Goal: Find specific page/section: Find specific page/section

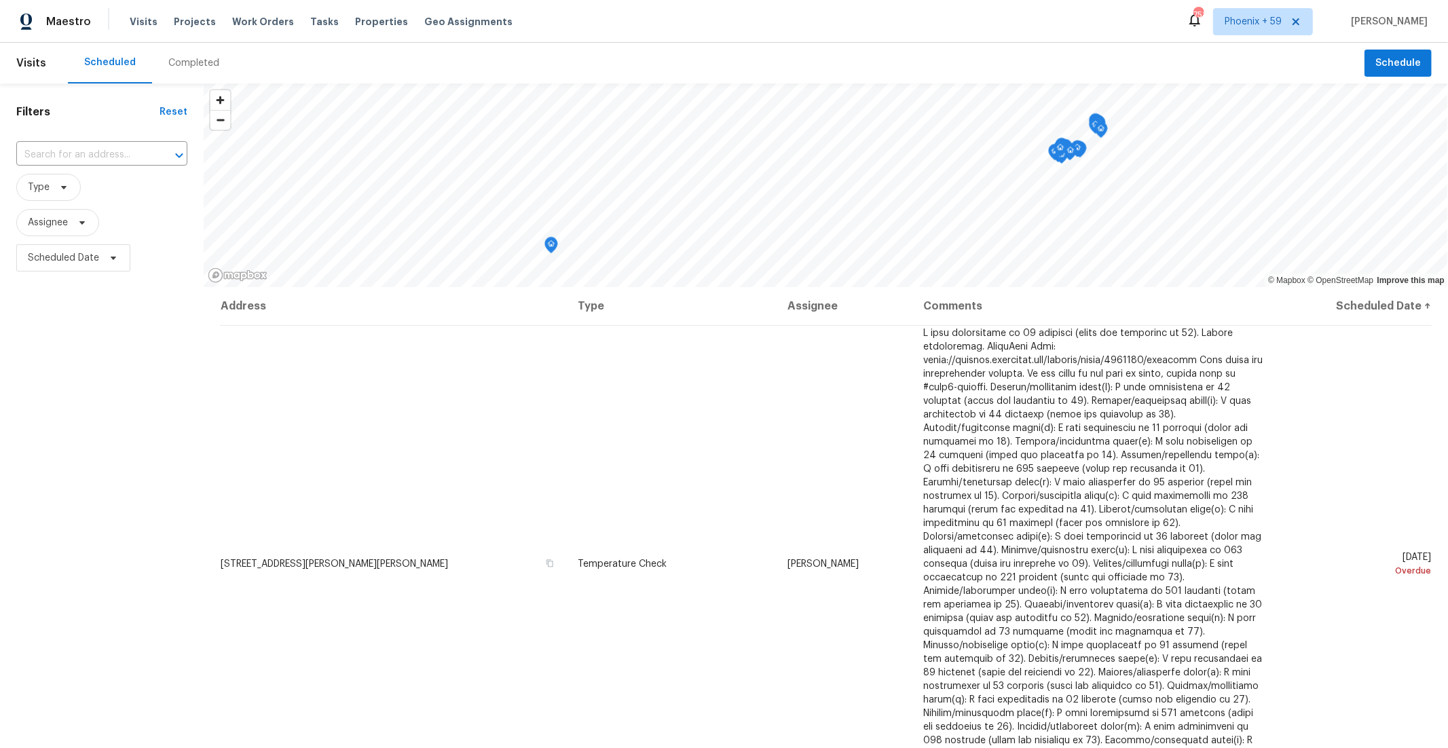
click at [310, 26] on div "Tasks" at bounding box center [324, 22] width 29 height 14
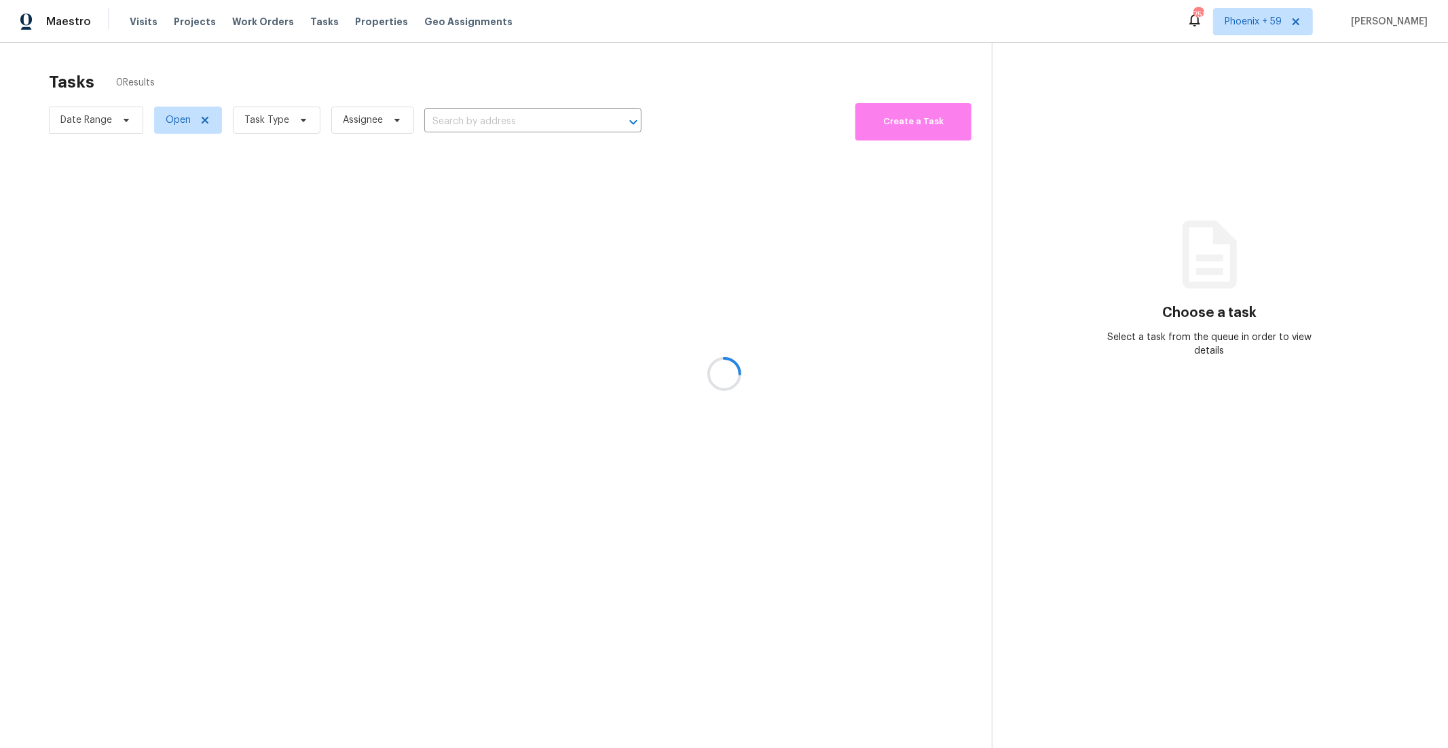
click at [308, 22] on div at bounding box center [724, 374] width 1448 height 748
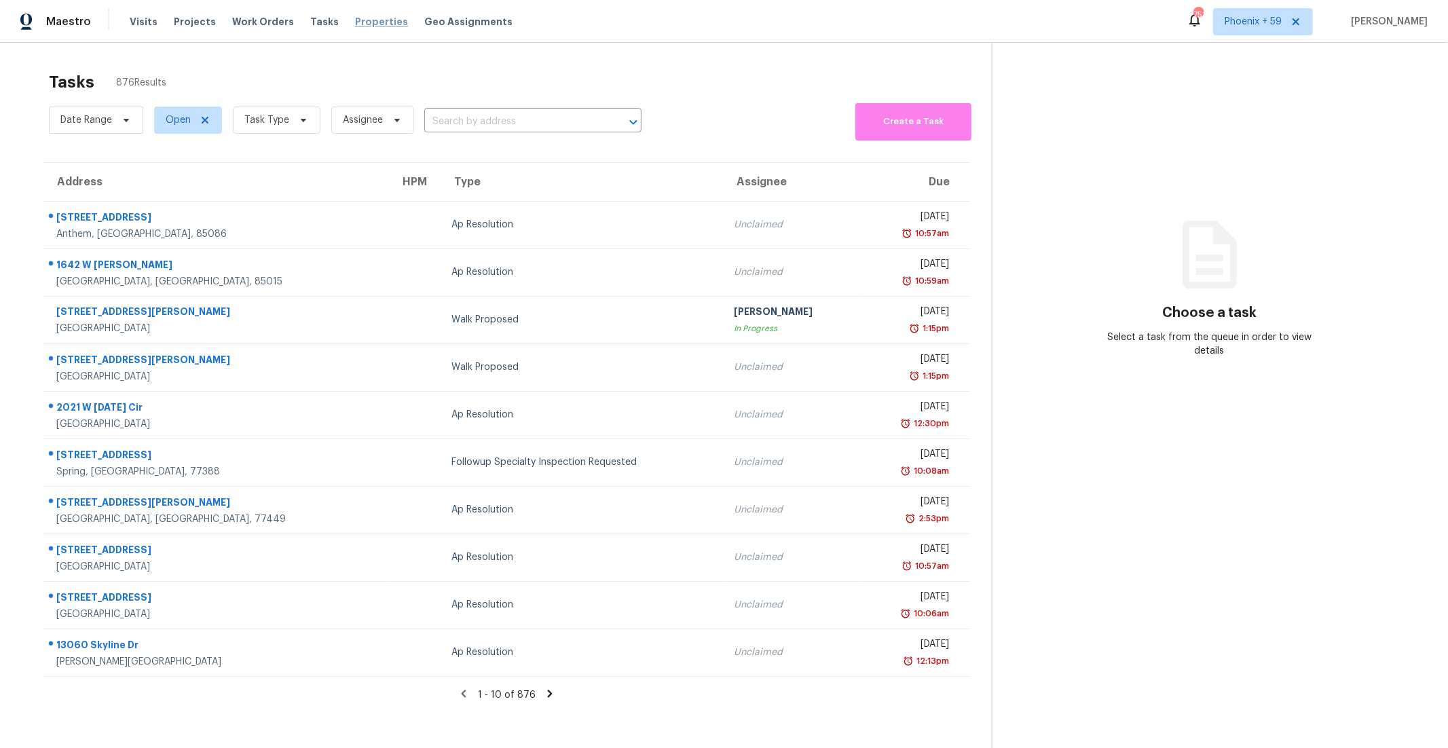
click at [356, 28] on span "Properties" at bounding box center [381, 22] width 53 height 14
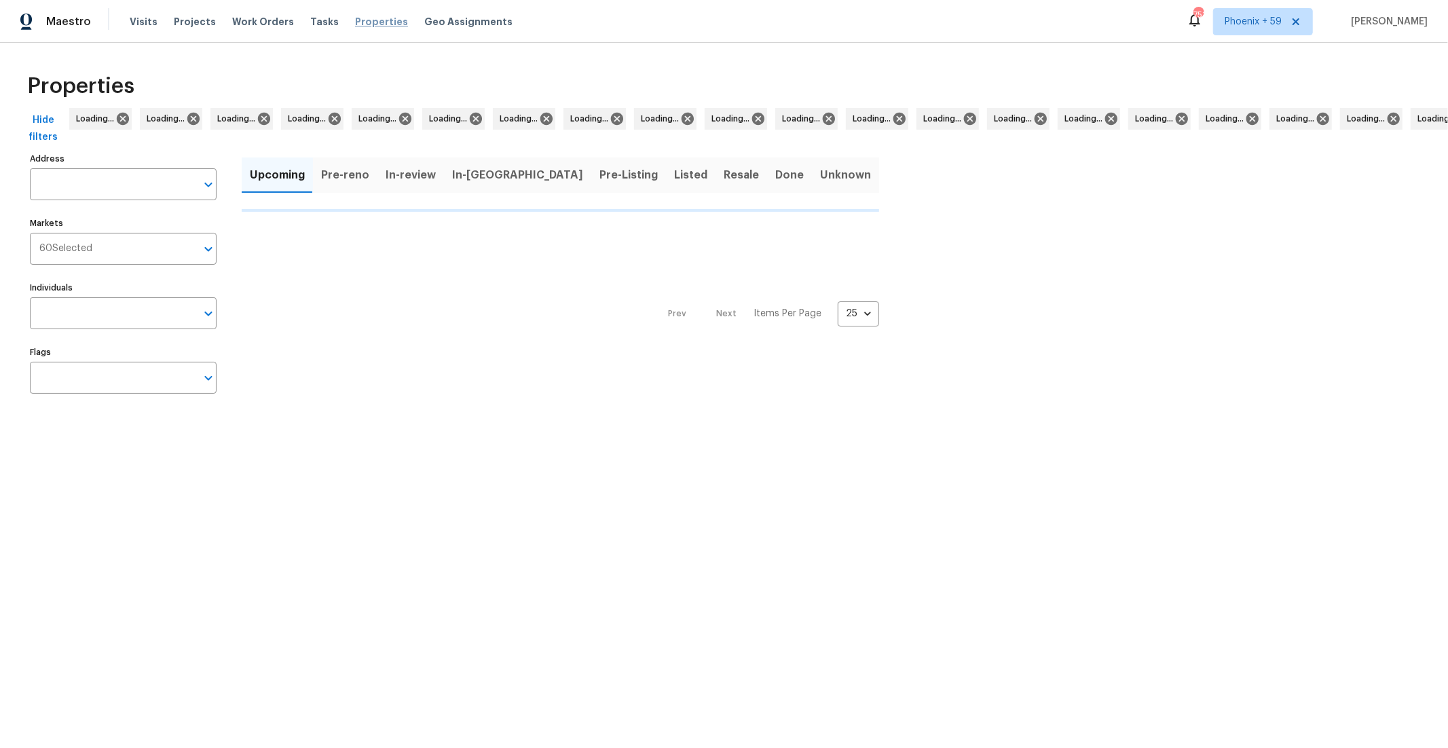
click at [356, 26] on span "Properties" at bounding box center [381, 22] width 53 height 14
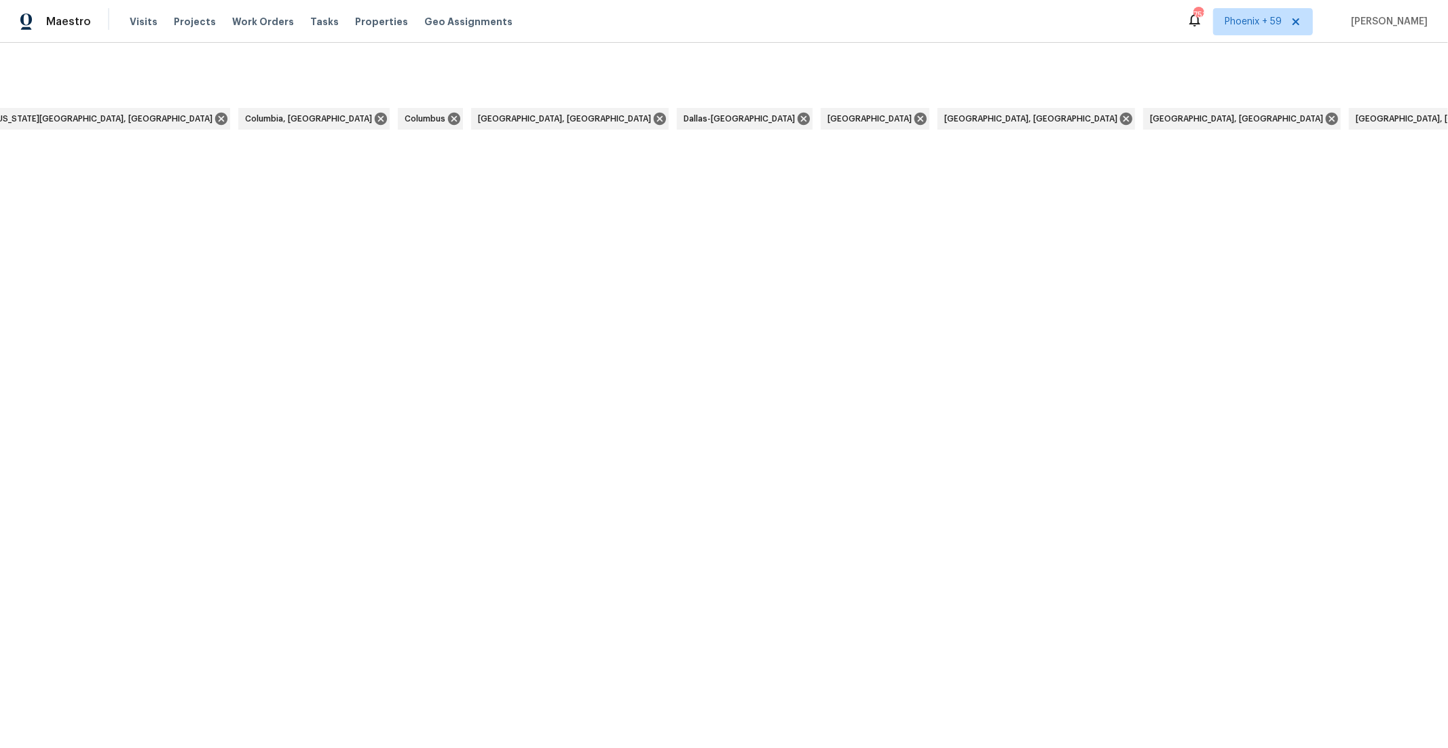
scroll to position [0, 3797]
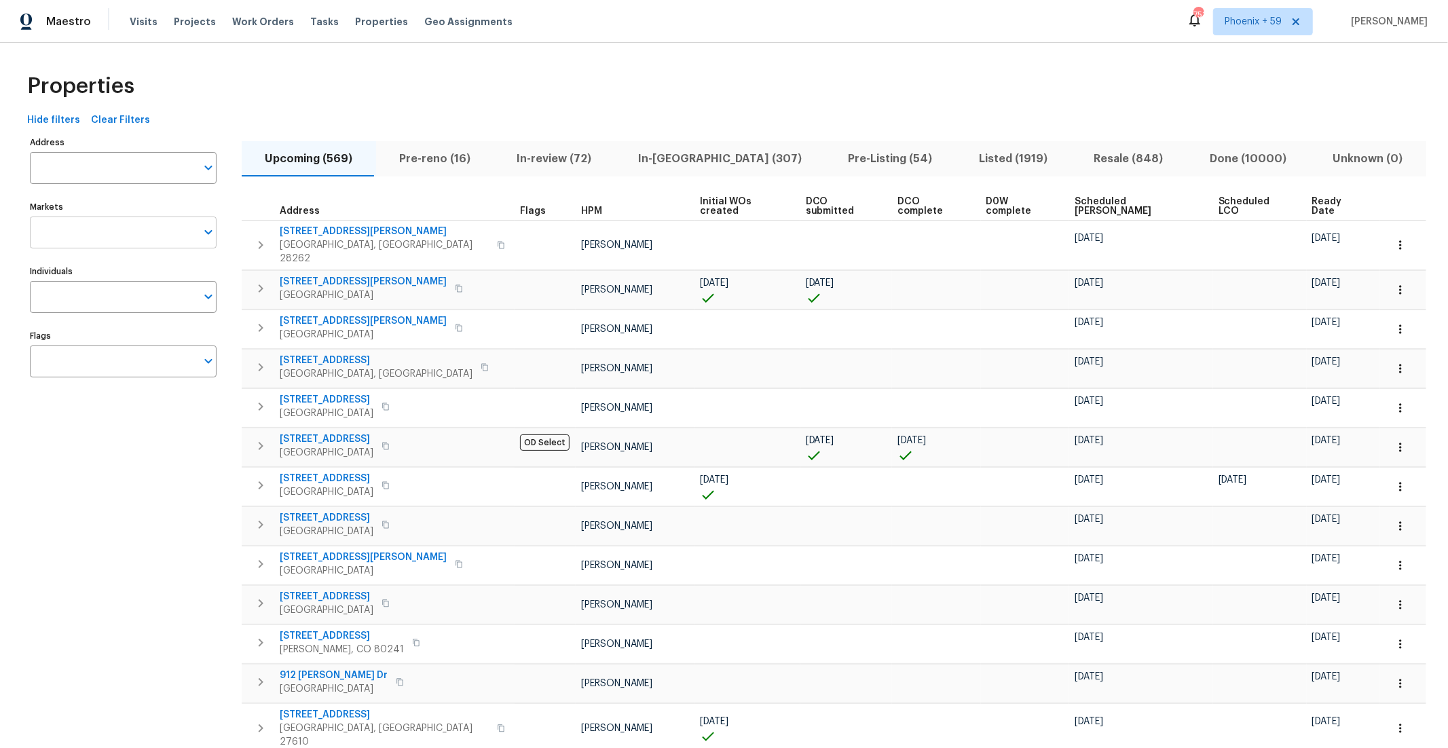
click at [140, 223] on input "Markets" at bounding box center [113, 233] width 166 height 32
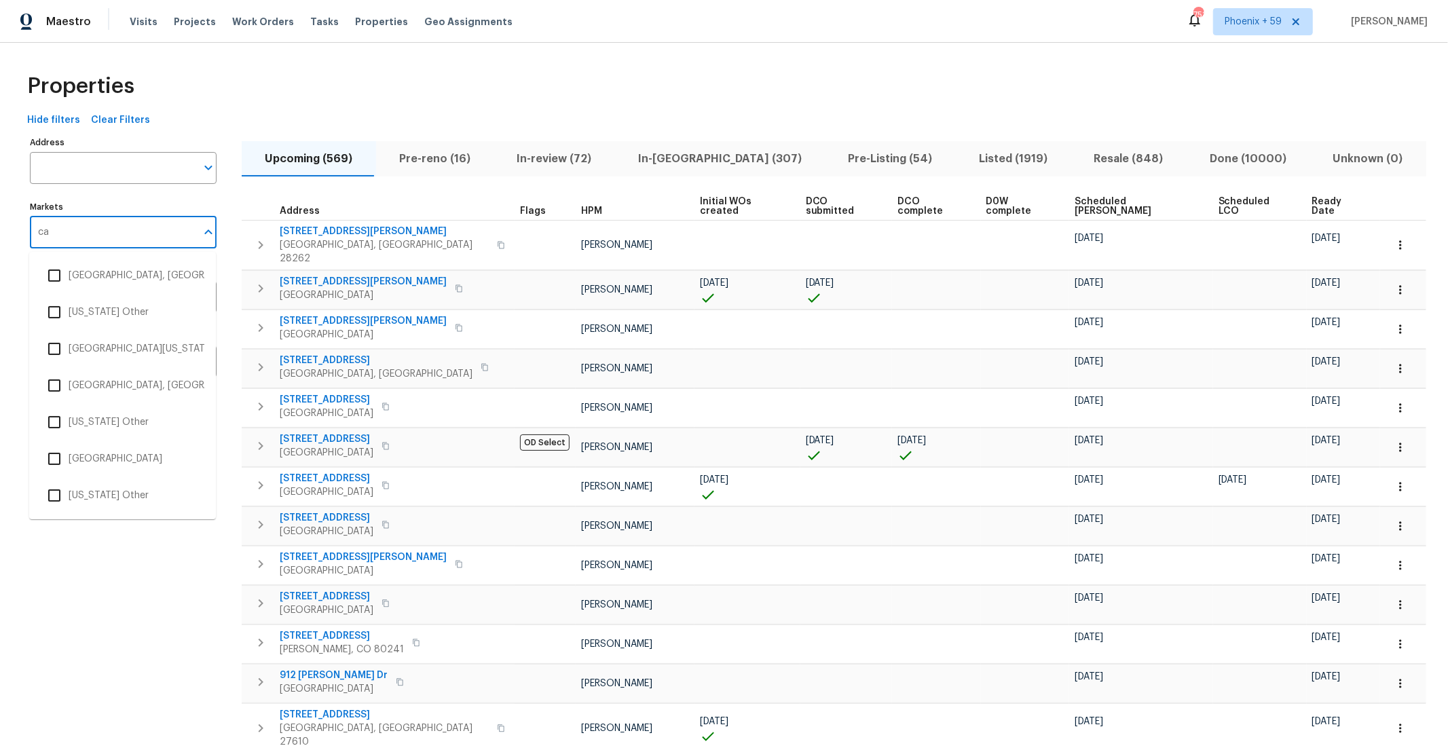
type input "c"
type input "sac"
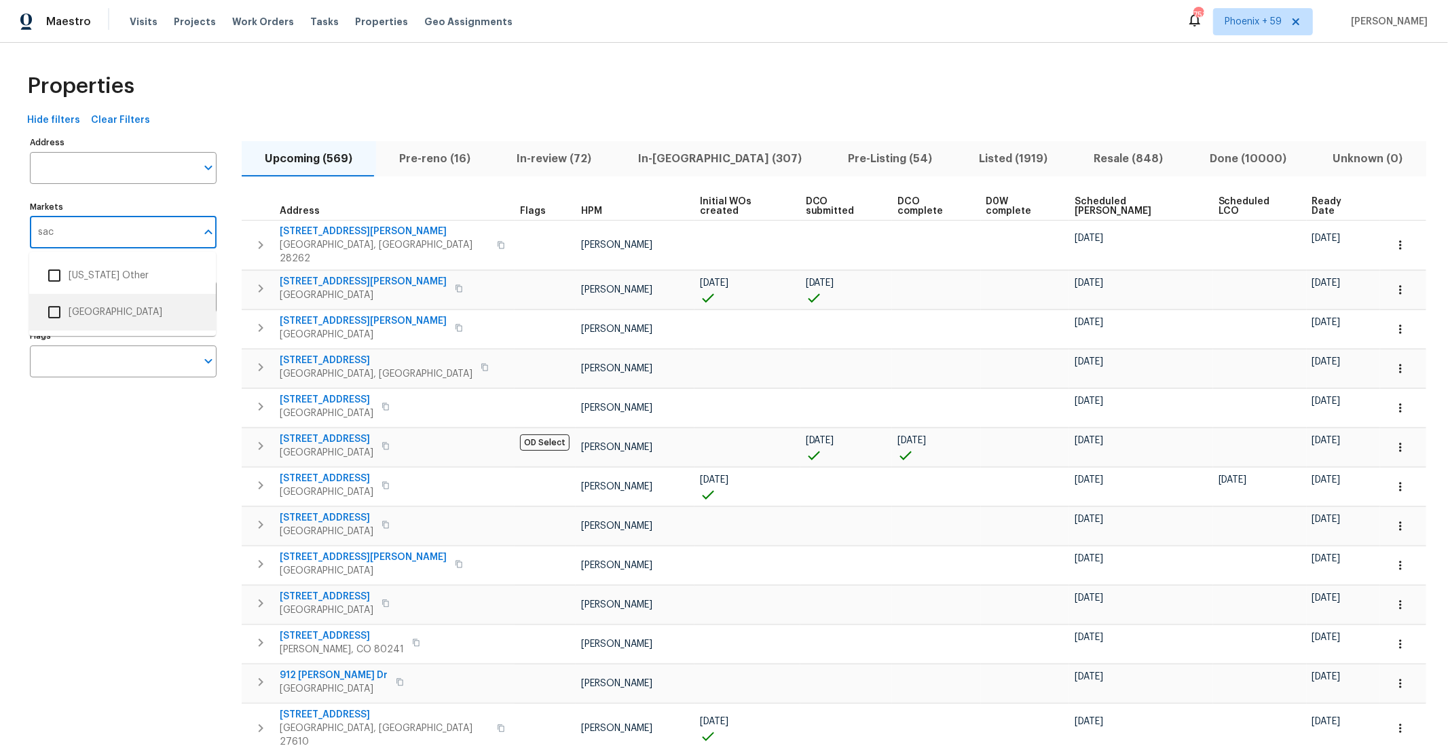
click at [60, 317] on input "checkbox" at bounding box center [54, 312] width 29 height 29
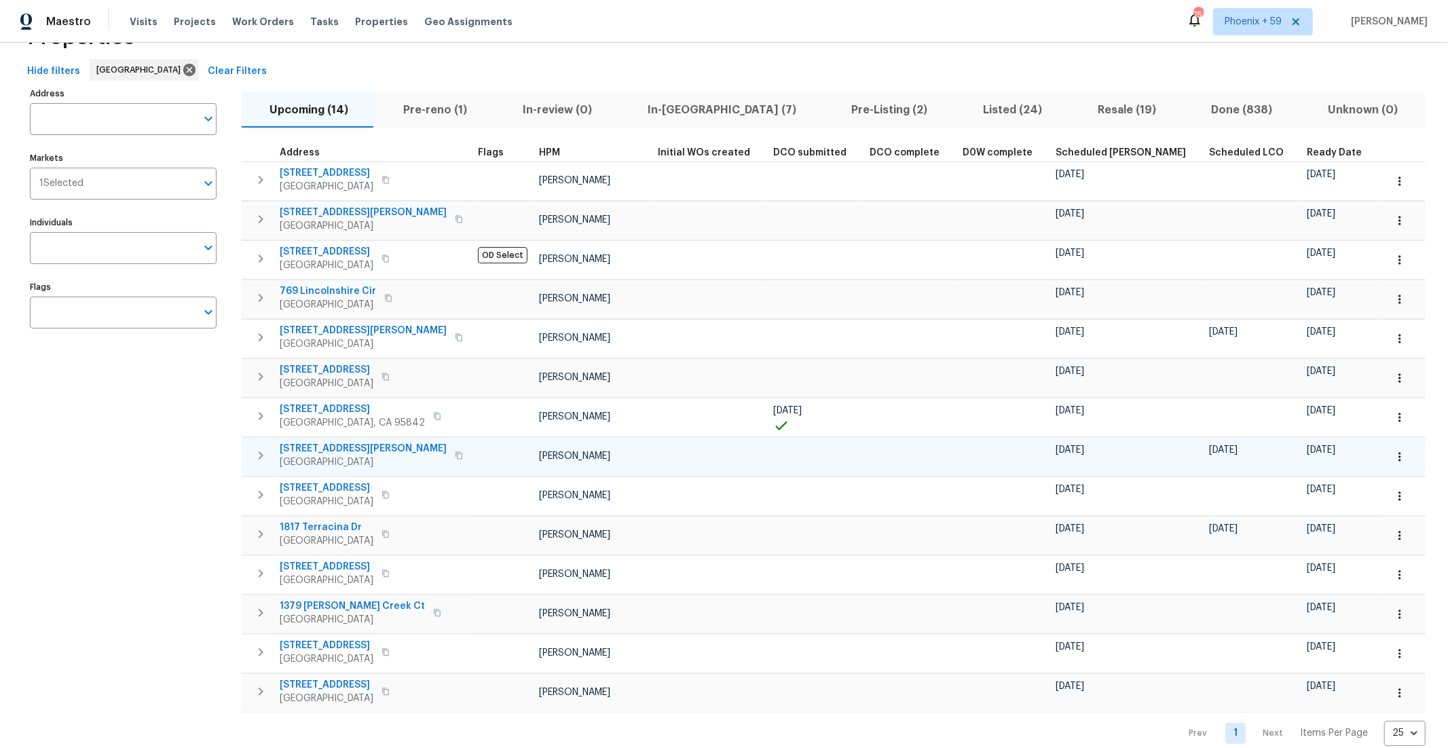
scroll to position [59, 0]
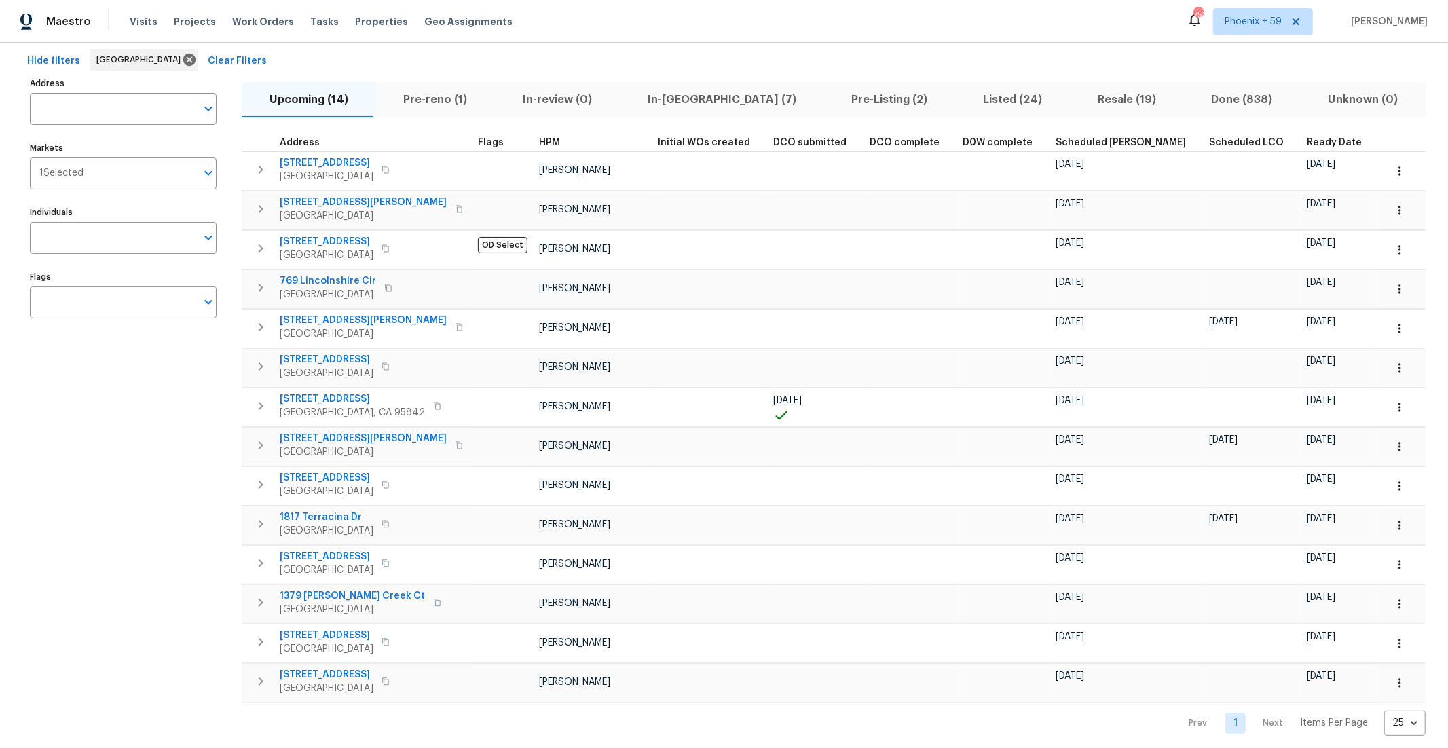
click at [430, 108] on button "Pre-reno (1)" at bounding box center [435, 99] width 119 height 35
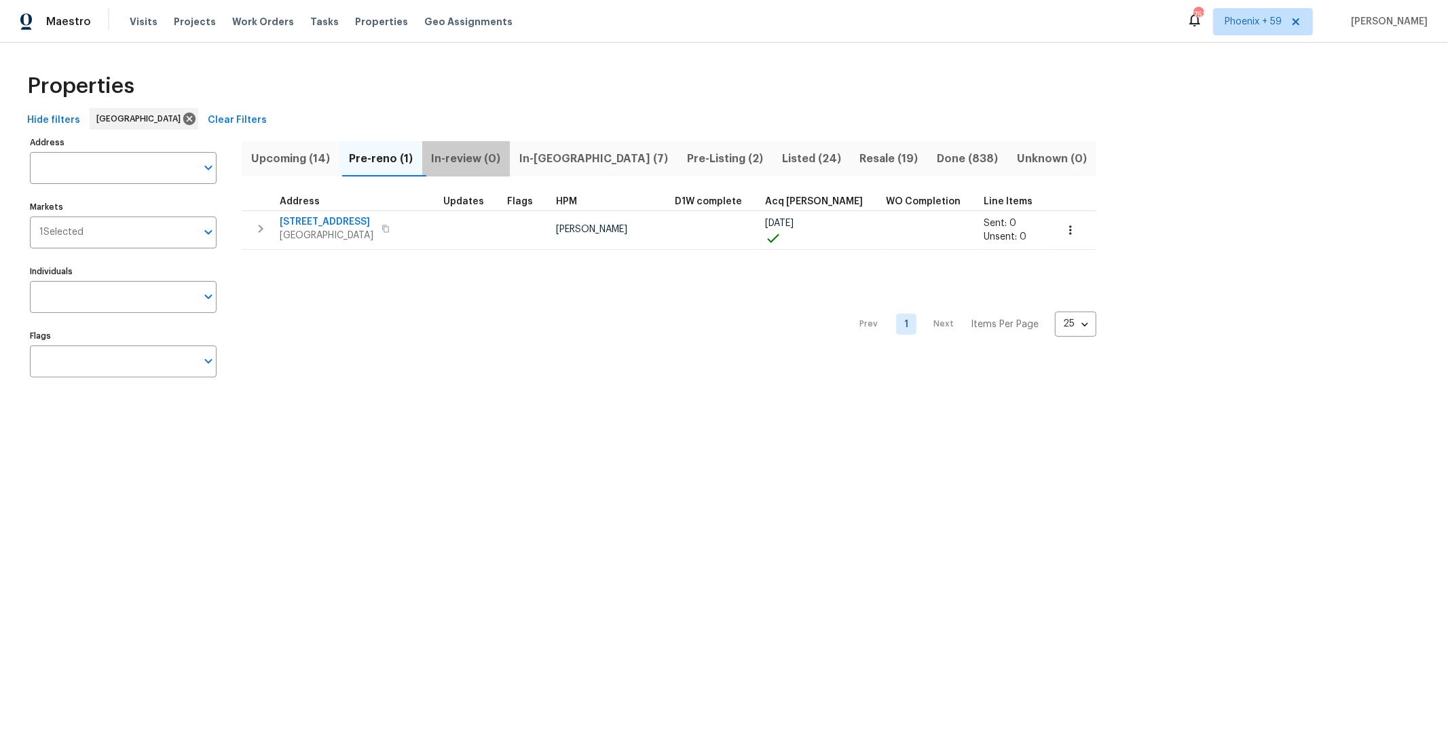
click at [475, 157] on span "In-review (0)" at bounding box center [466, 158] width 72 height 19
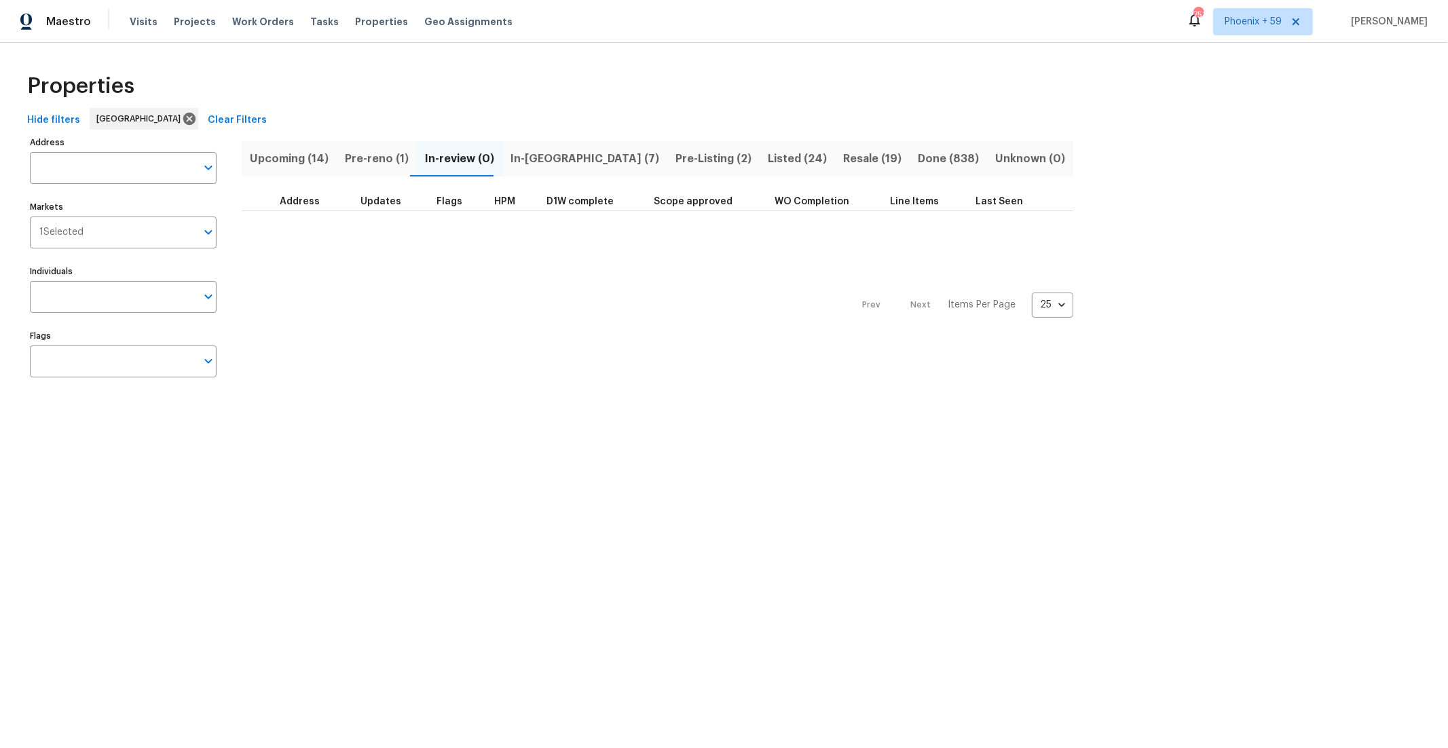
click at [525, 159] on span "In-[GEOGRAPHIC_DATA] (7)" at bounding box center [585, 158] width 149 height 19
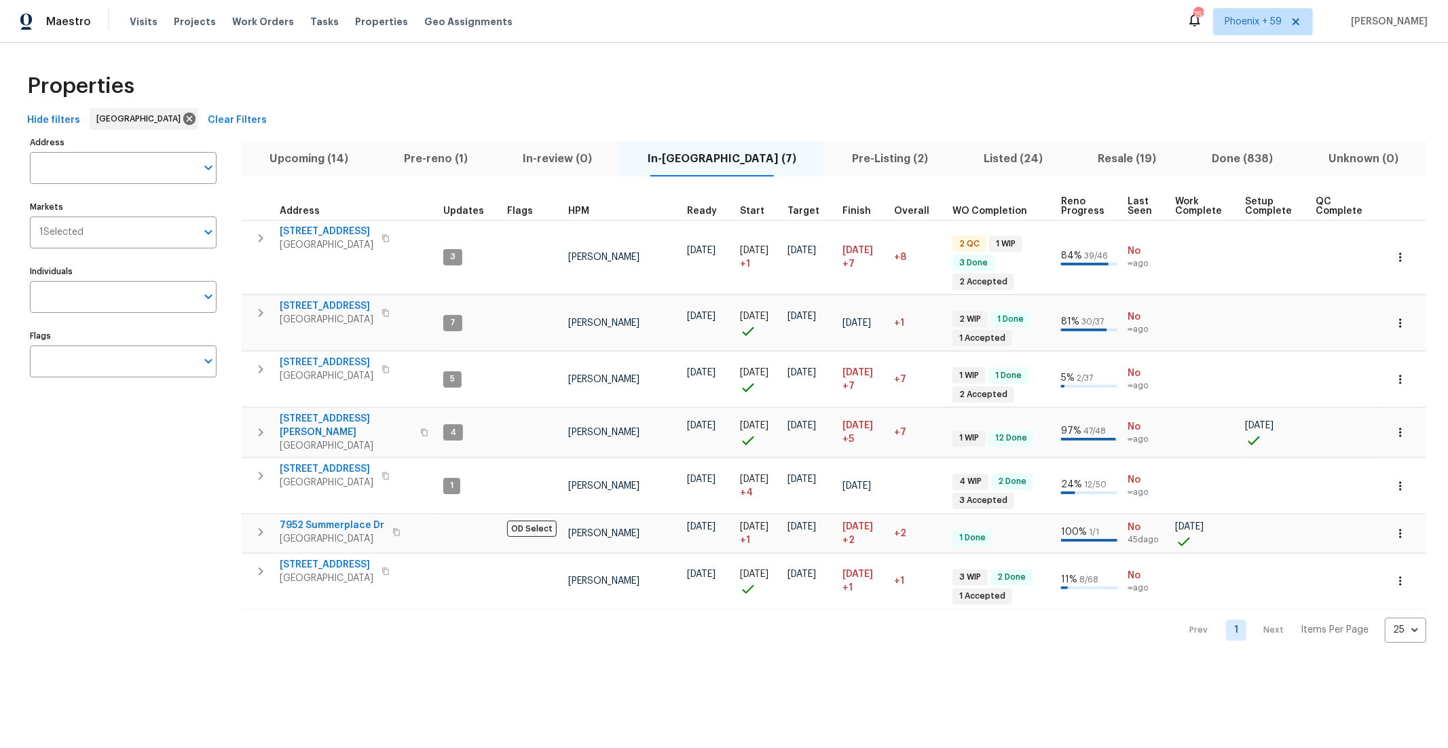
click at [846, 168] on button "Pre-Listing (2)" at bounding box center [890, 158] width 132 height 35
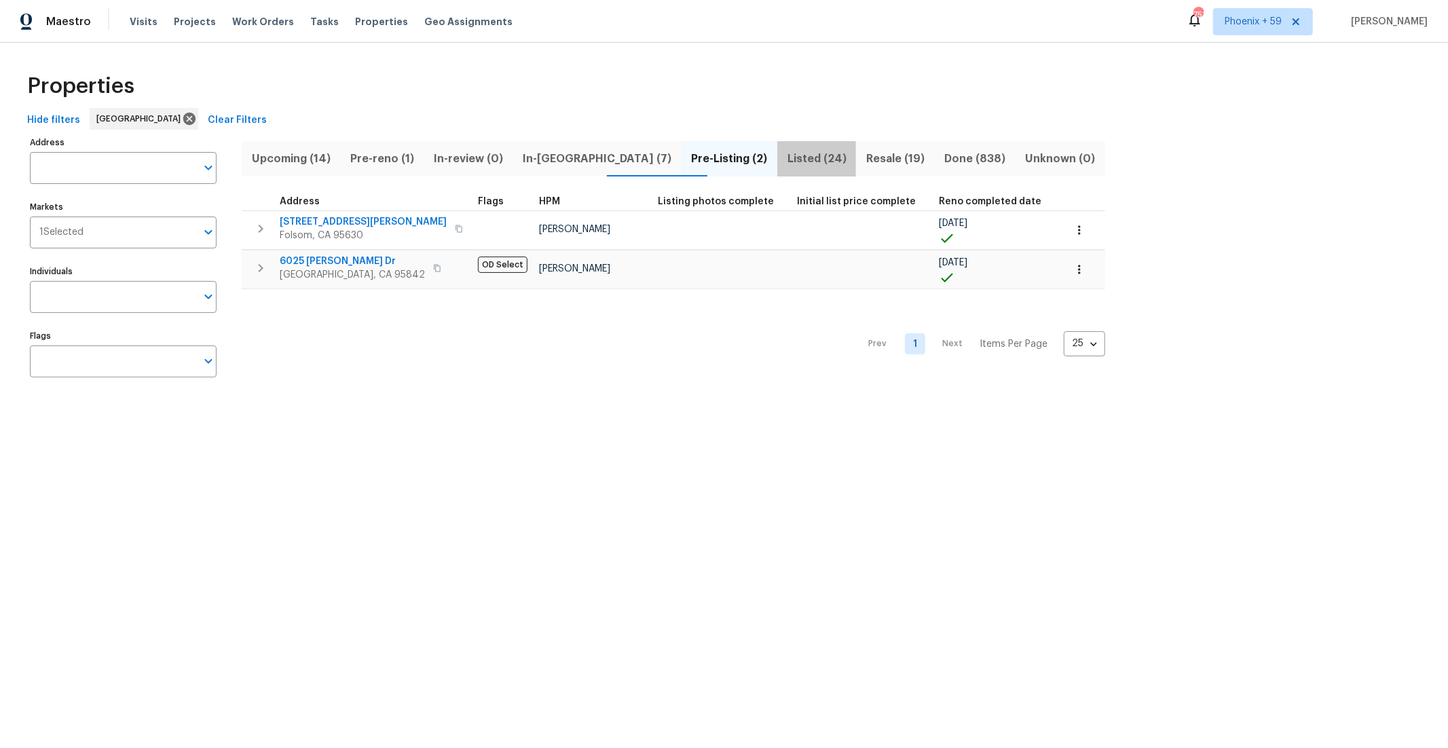
click at [777, 169] on button "Listed (24)" at bounding box center [816, 158] width 79 height 35
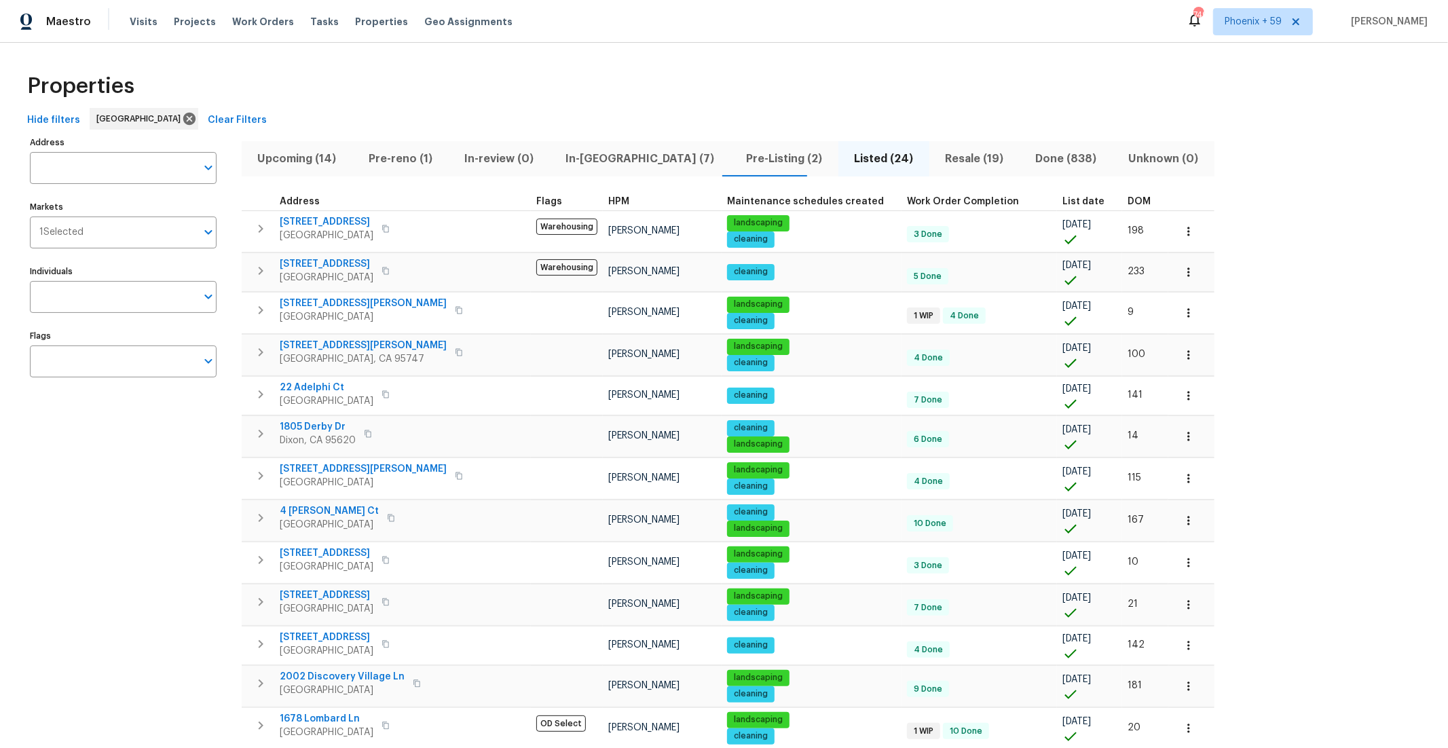
click at [938, 166] on span "Resale (19)" at bounding box center [975, 158] width 74 height 19
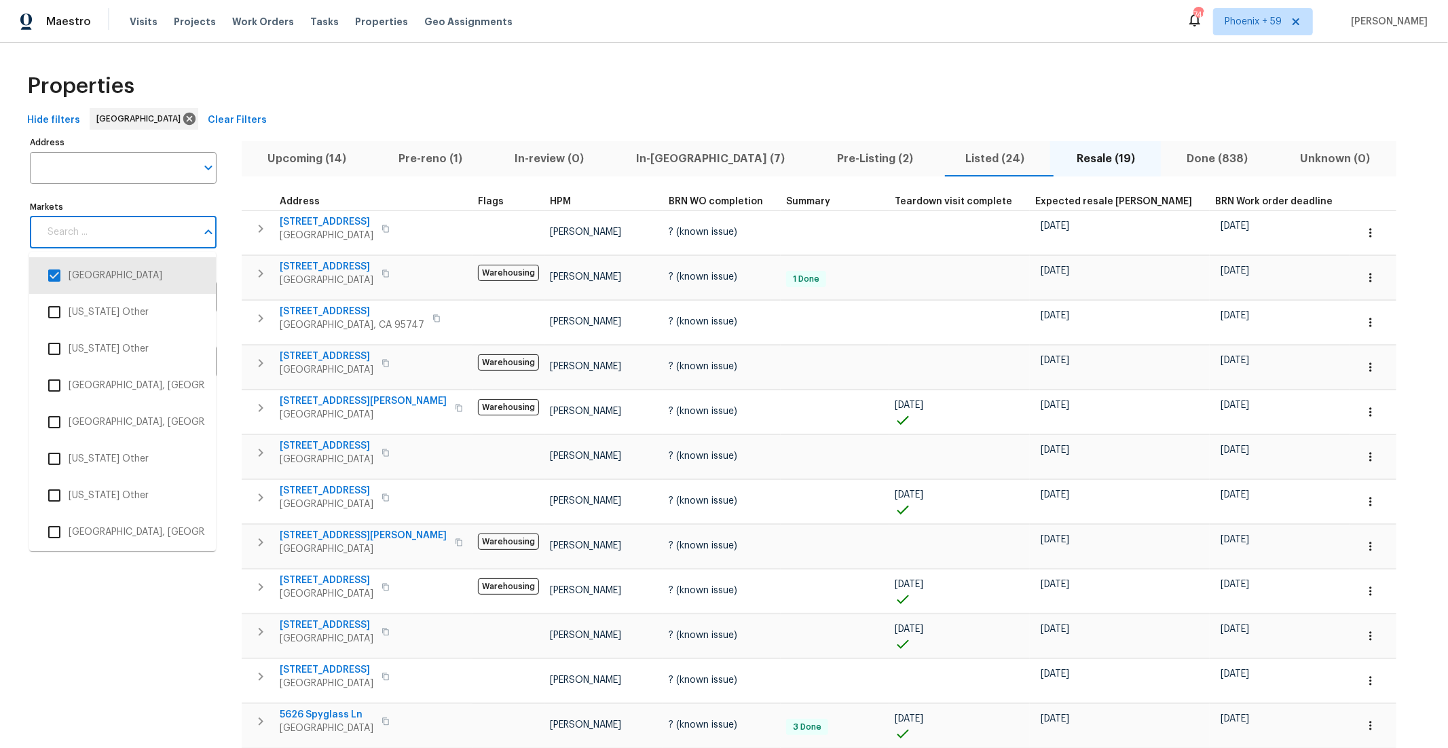
click at [126, 241] on input "Markets" at bounding box center [117, 233] width 157 height 32
click at [60, 275] on input "checkbox" at bounding box center [54, 275] width 29 height 29
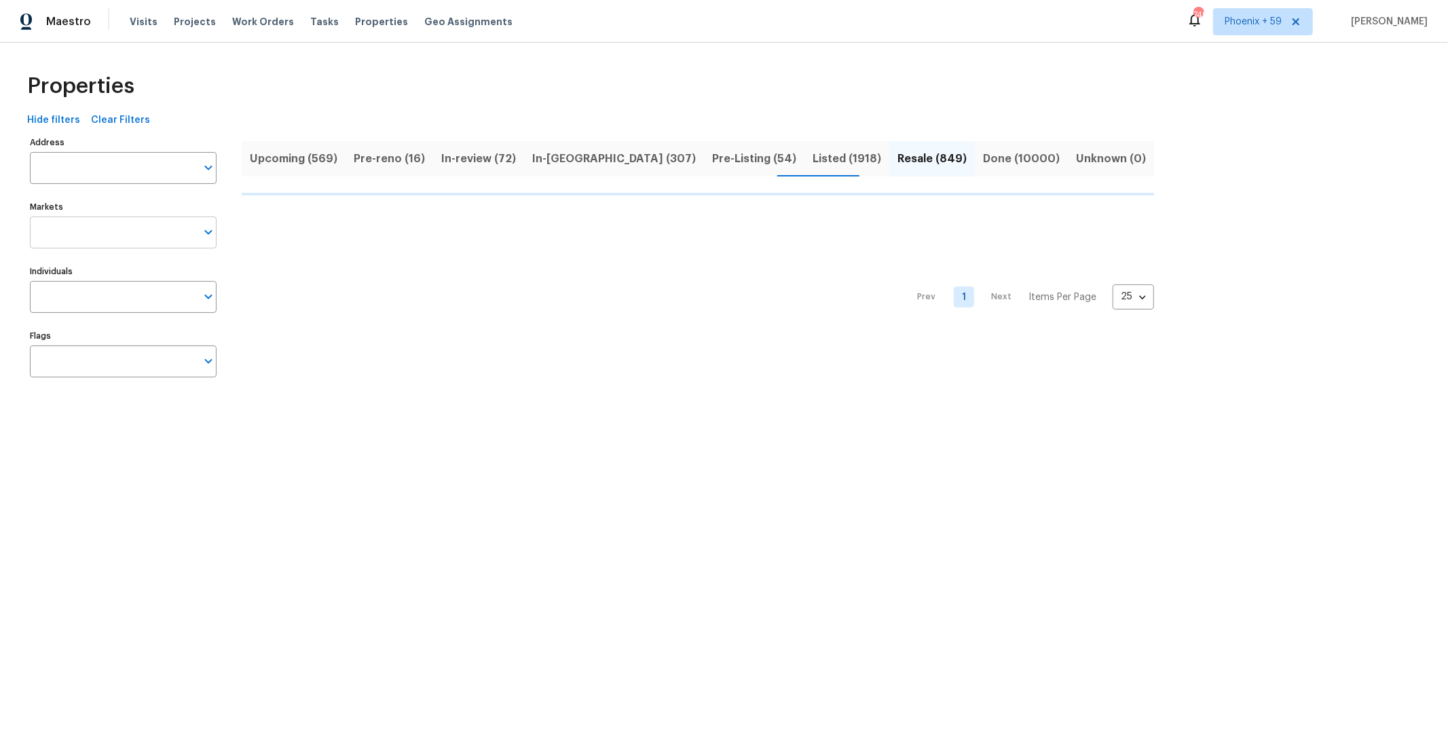
click at [70, 236] on input "Markets" at bounding box center [113, 233] width 166 height 32
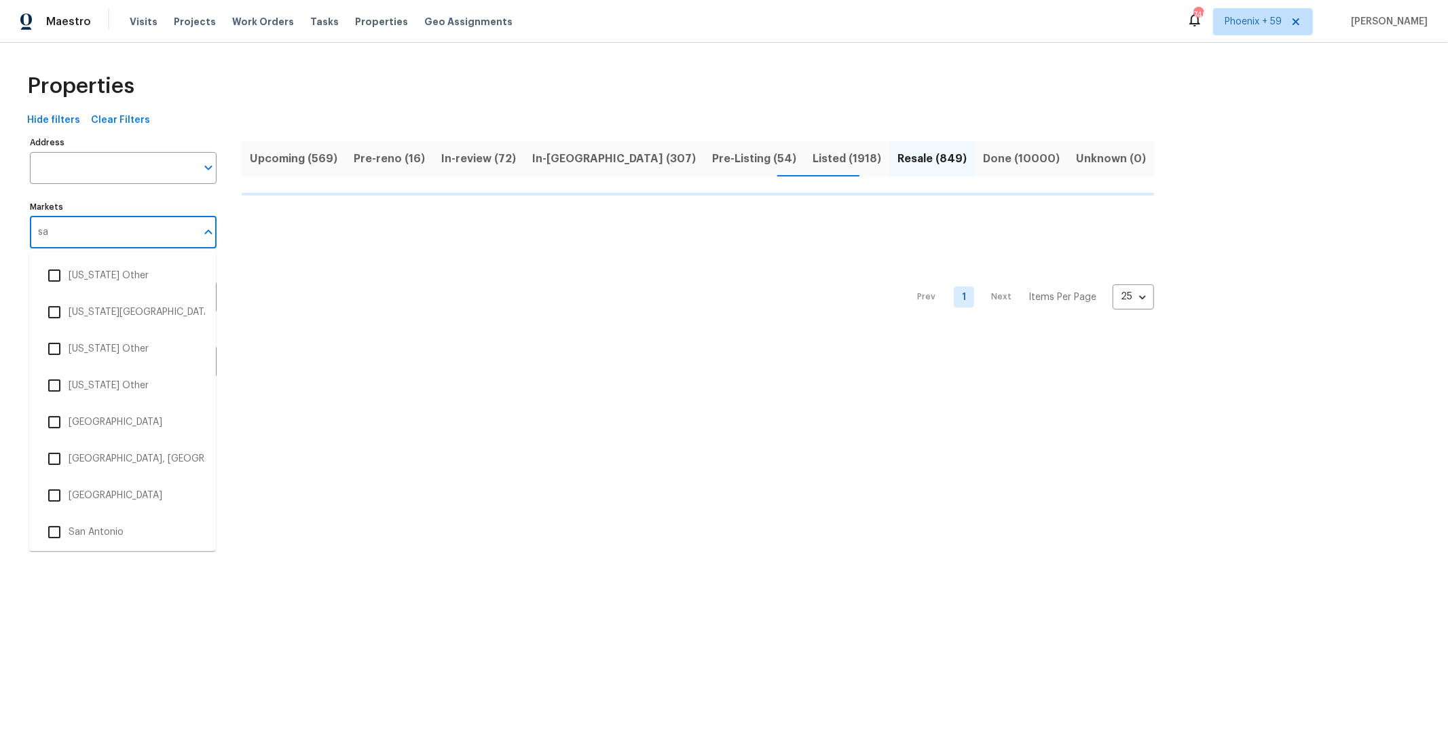
type input "san"
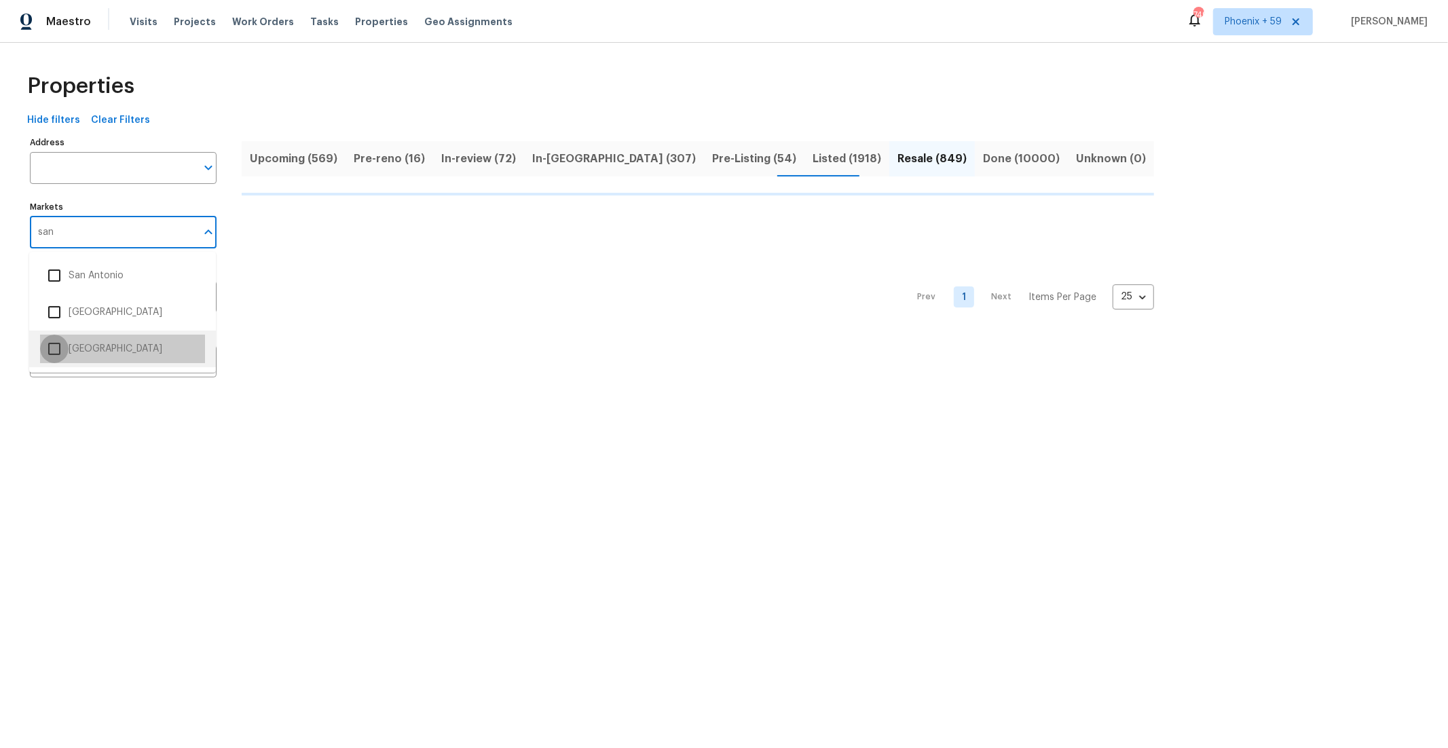
click at [60, 352] on input "checkbox" at bounding box center [54, 349] width 29 height 29
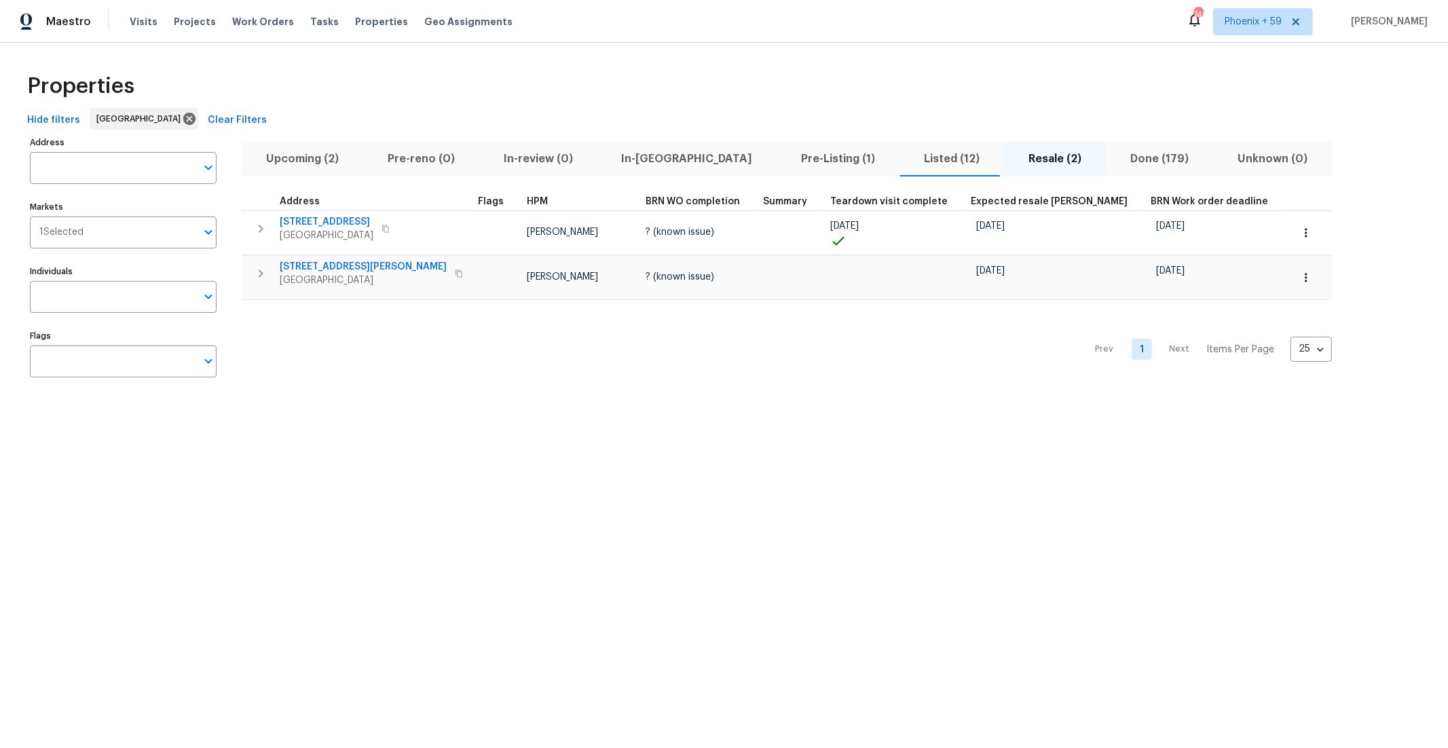
click at [318, 159] on span "Upcoming (2)" at bounding box center [302, 158] width 105 height 19
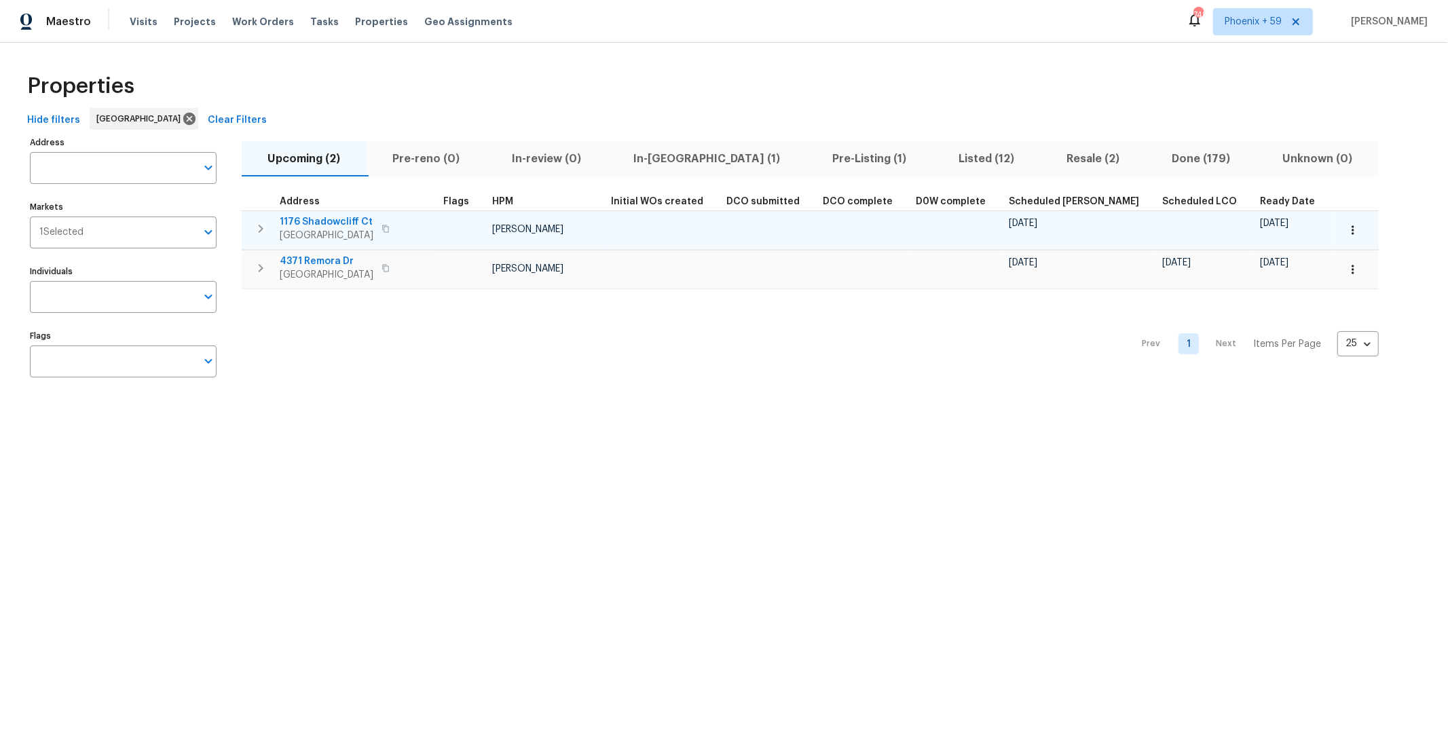
click at [261, 229] on icon "button" at bounding box center [261, 229] width 16 height 16
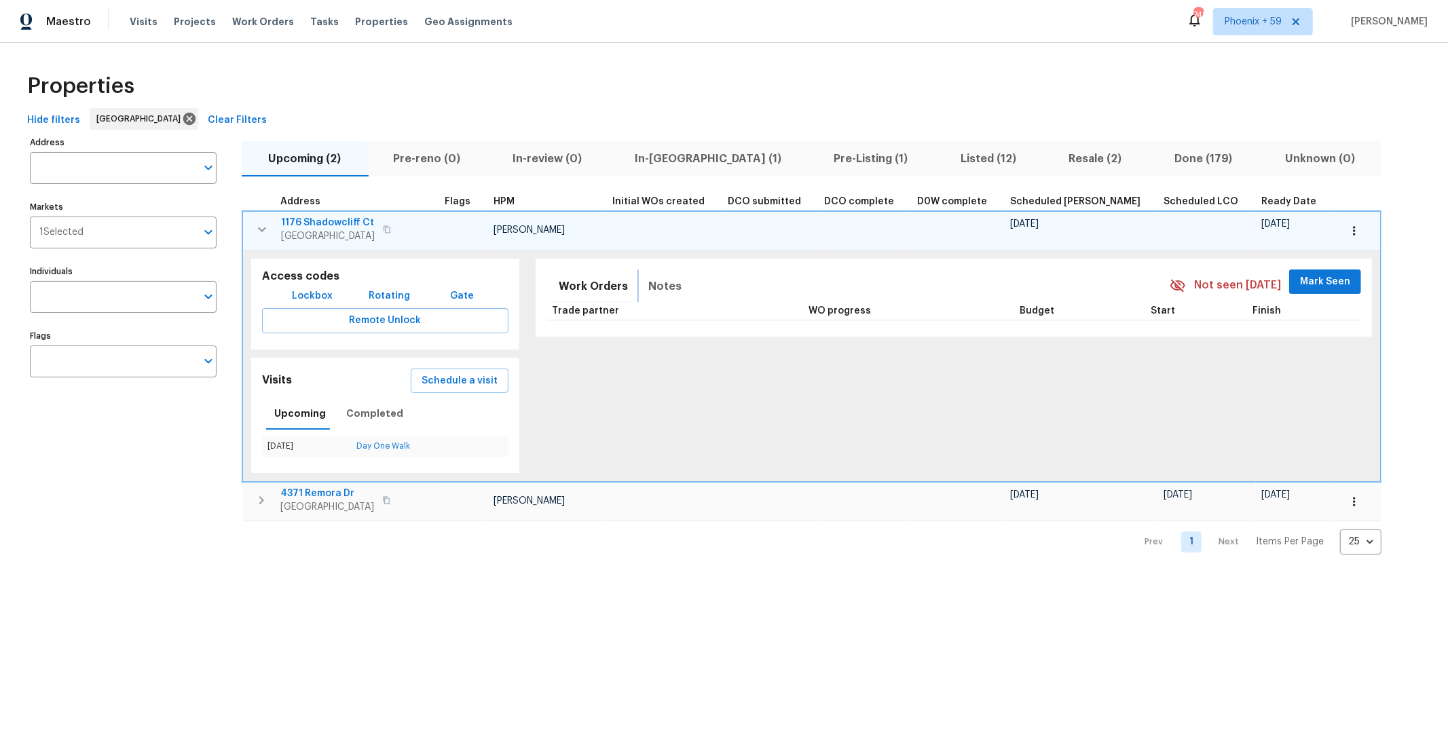
click at [648, 291] on span "Notes" at bounding box center [664, 286] width 33 height 19
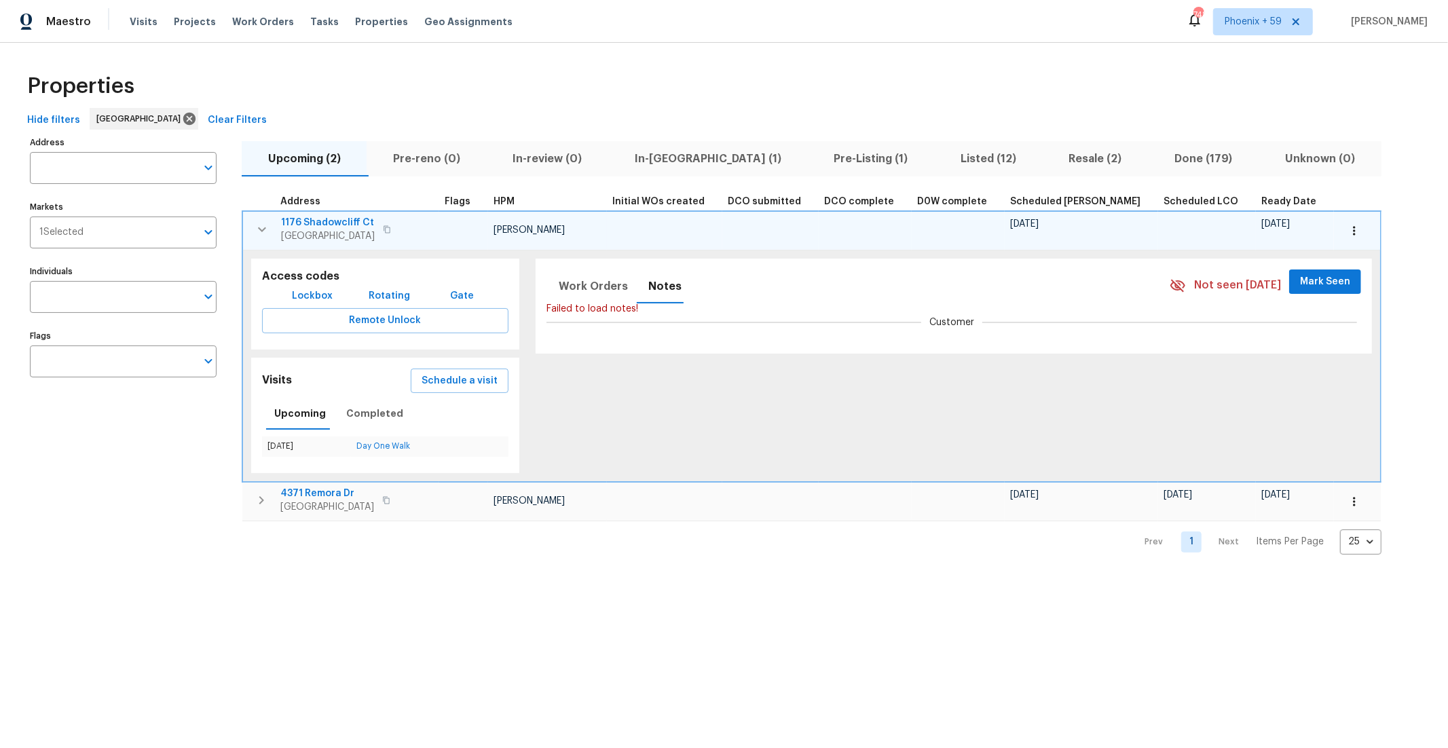
click at [940, 312] on div "Failed to load notes!" at bounding box center [952, 309] width 811 height 14
click at [926, 325] on div "Customer" at bounding box center [952, 323] width 811 height 14
click at [388, 231] on icon "button" at bounding box center [387, 228] width 7 height 7
click at [265, 494] on icon "button" at bounding box center [261, 500] width 16 height 16
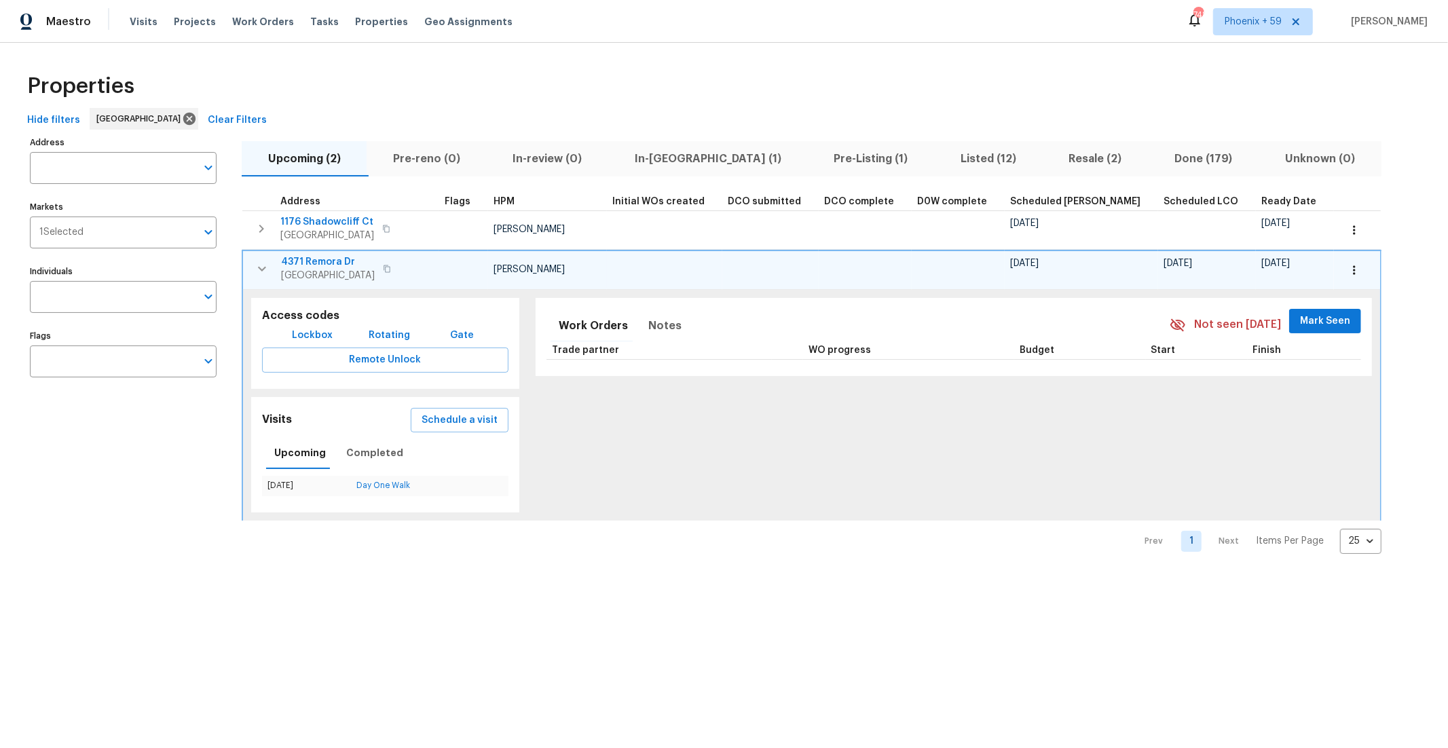
click at [390, 267] on icon "button" at bounding box center [387, 268] width 7 height 7
click at [648, 322] on span "Notes" at bounding box center [664, 325] width 33 height 19
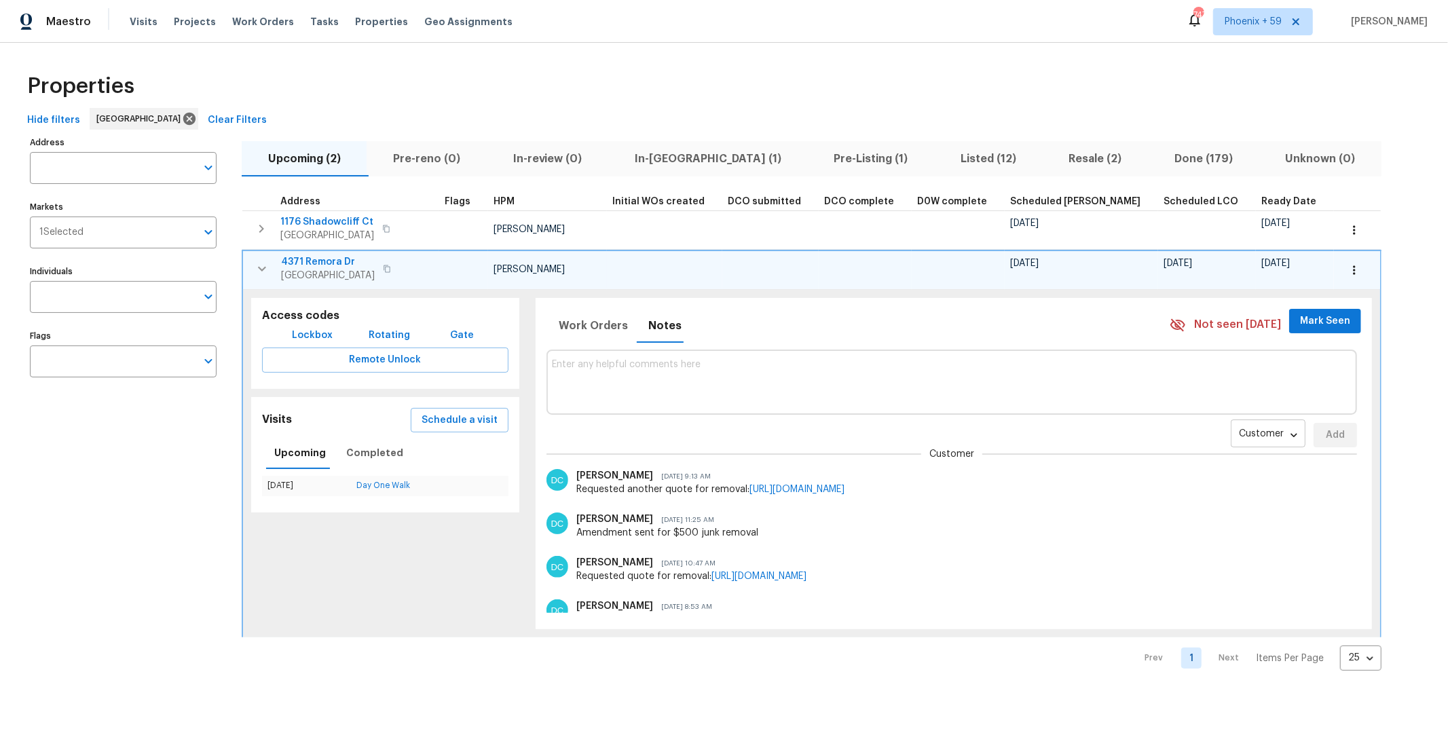
click at [1207, 436] on body "Maestro Visits Projects Work Orders Tasks Properties Geo Assignments 747 Phoeni…" at bounding box center [724, 346] width 1448 height 692
click at [1197, 480] on li "Renovation" at bounding box center [1186, 477] width 74 height 22
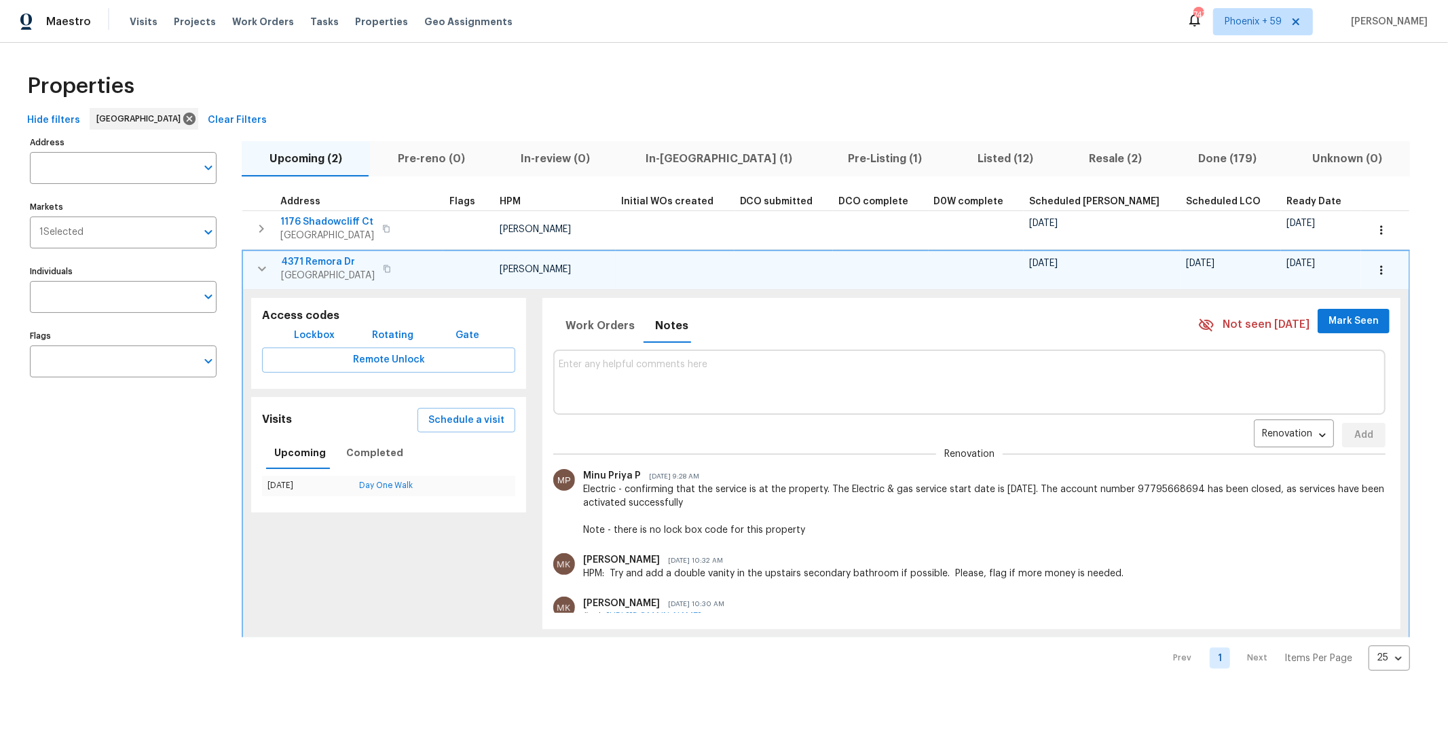
click at [796, 396] on textarea at bounding box center [969, 381] width 821 height 45
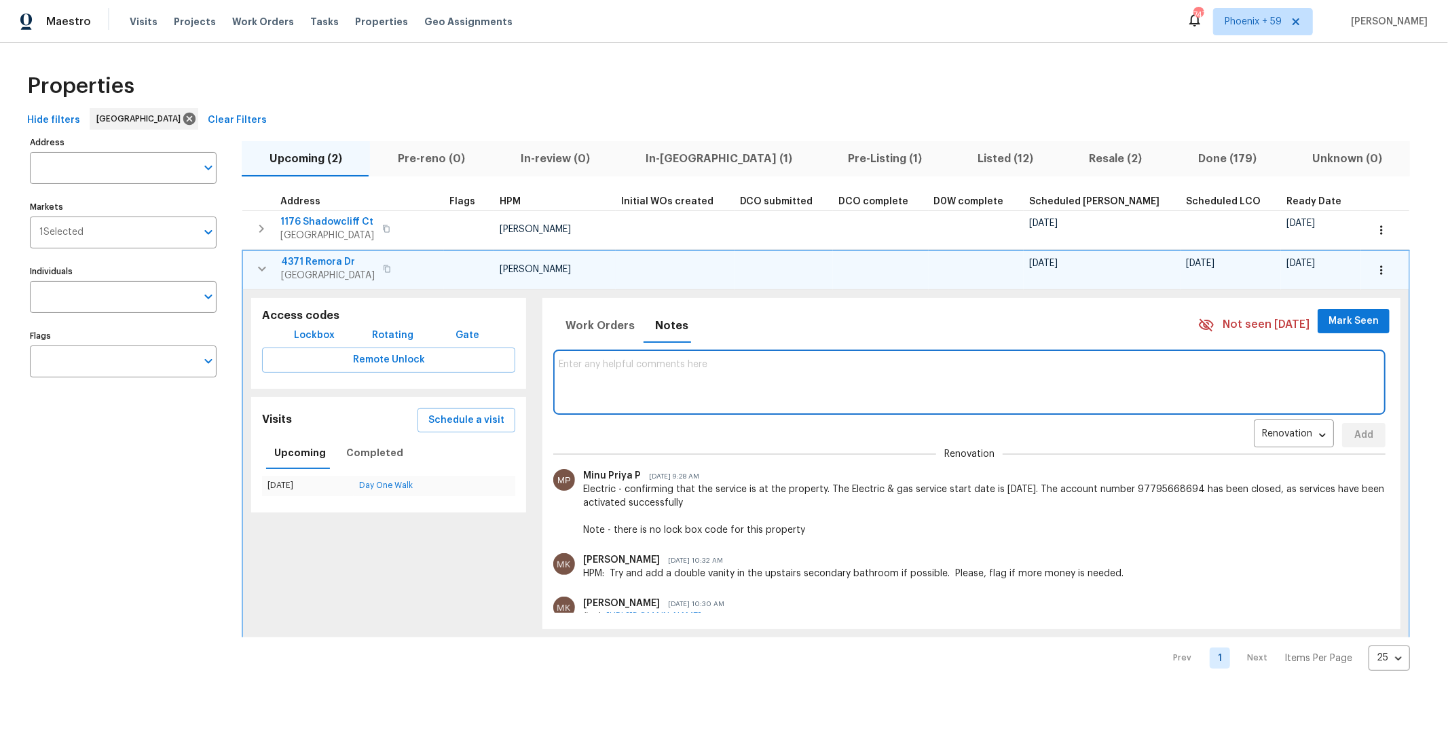
click at [690, 162] on span "In-[GEOGRAPHIC_DATA] (1)" at bounding box center [719, 158] width 186 height 19
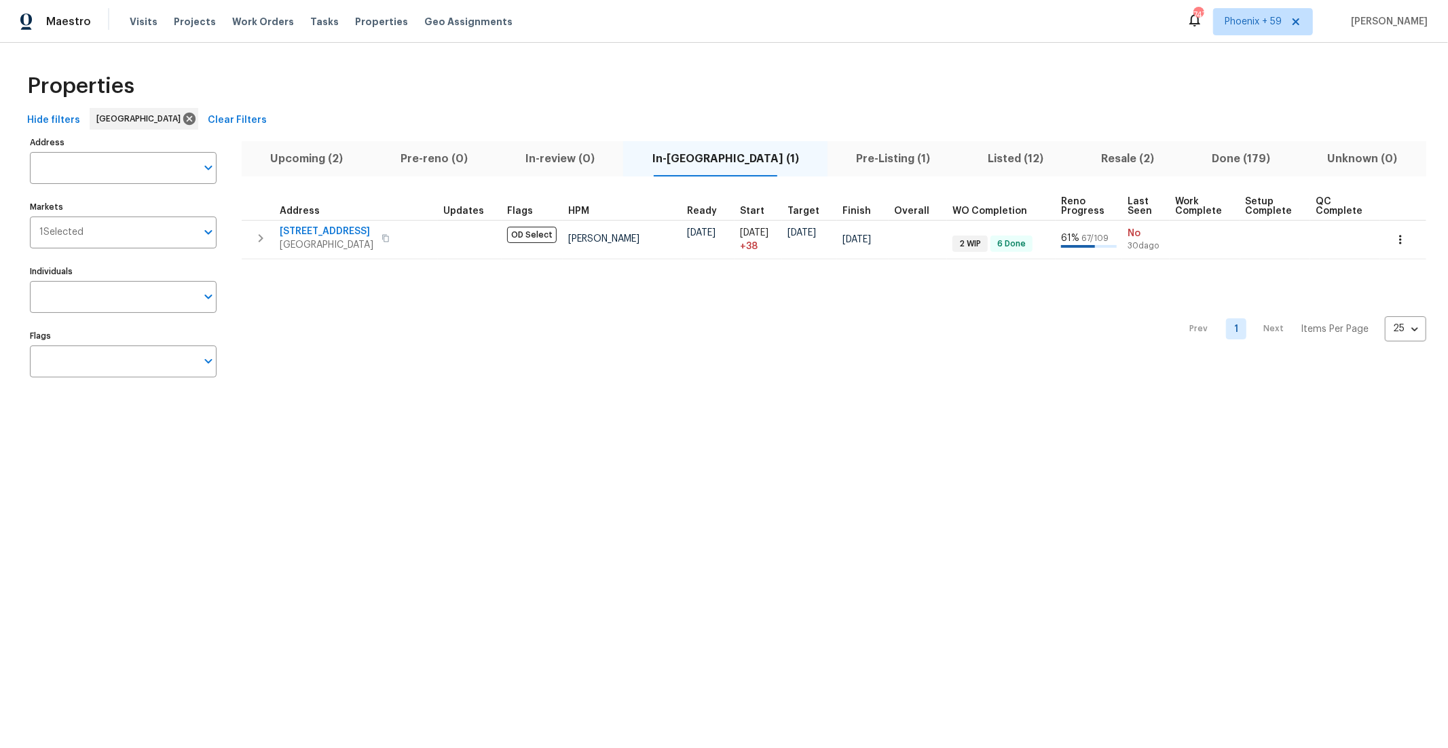
click at [692, 73] on div "Properties" at bounding box center [724, 85] width 1405 height 43
